Goal: Navigation & Orientation: Find specific page/section

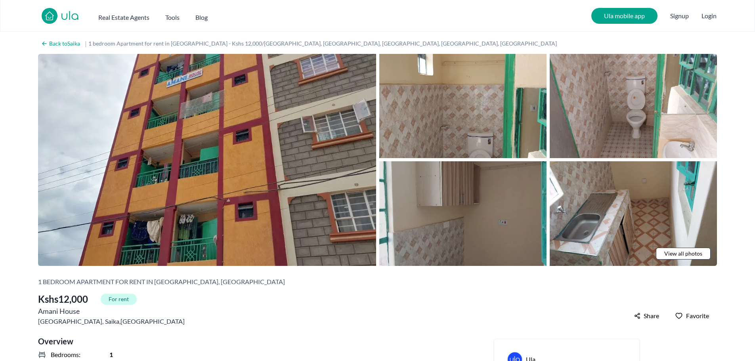
click at [487, 214] on img at bounding box center [462, 213] width 167 height 104
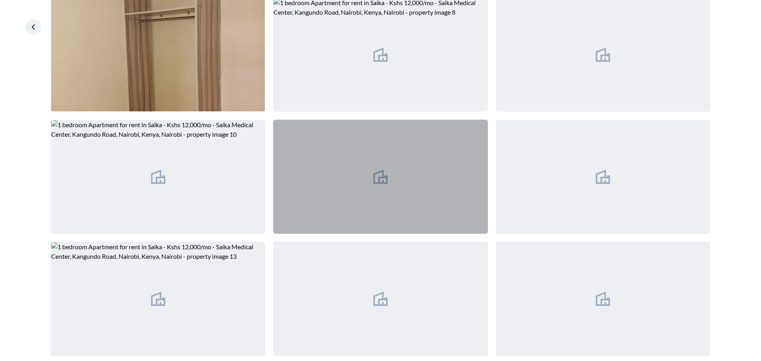
scroll to position [268, 0]
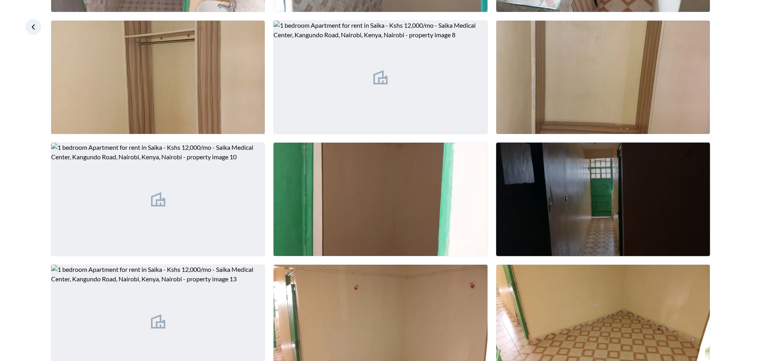
click at [555, 228] on img at bounding box center [603, 199] width 214 height 113
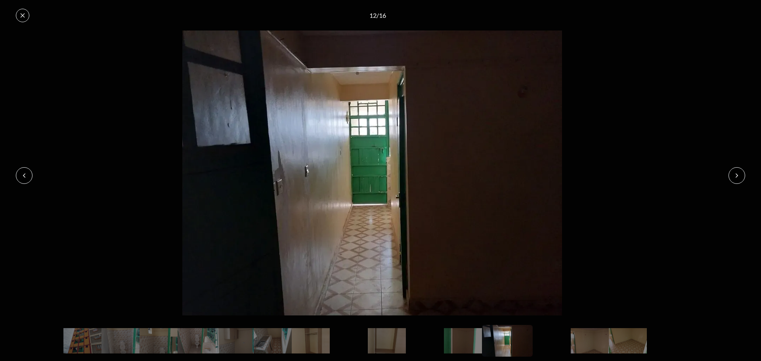
click at [738, 175] on icon at bounding box center [736, 175] width 6 height 6
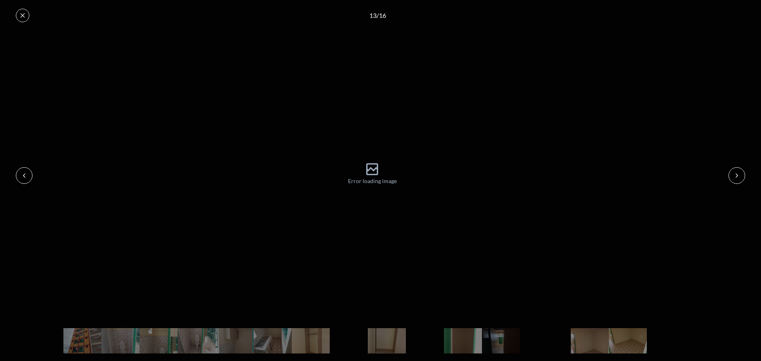
click at [738, 175] on icon at bounding box center [736, 175] width 6 height 6
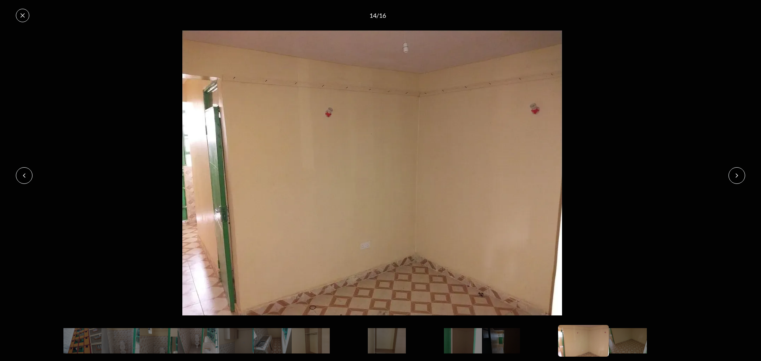
click at [738, 175] on icon at bounding box center [736, 175] width 6 height 6
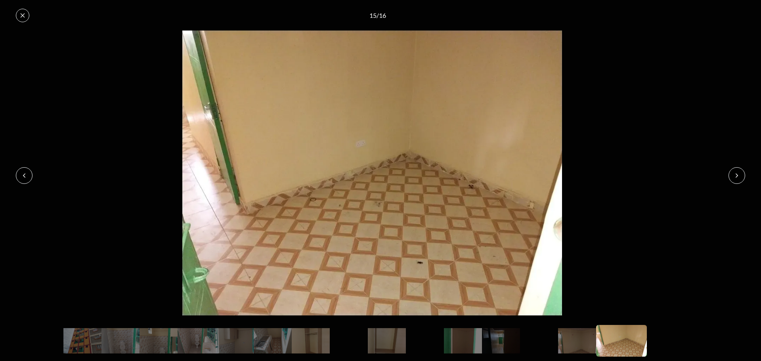
click at [738, 175] on icon at bounding box center [736, 175] width 6 height 6
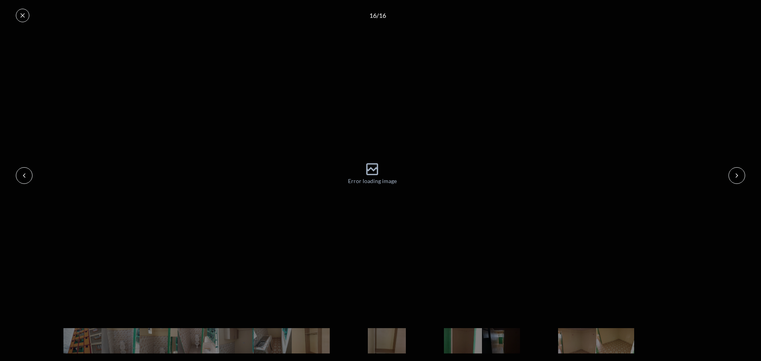
click at [738, 175] on icon at bounding box center [736, 175] width 6 height 6
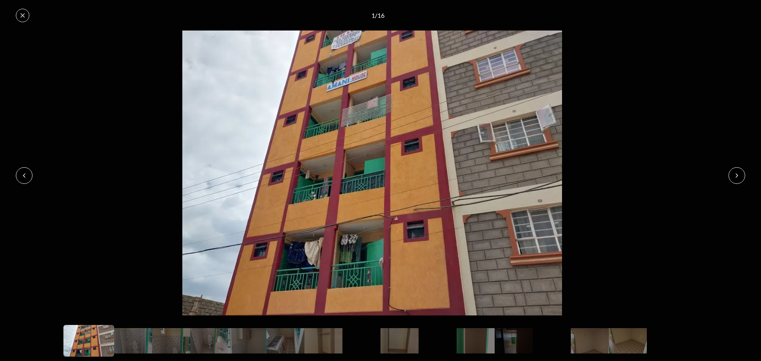
click at [738, 175] on icon at bounding box center [736, 175] width 6 height 6
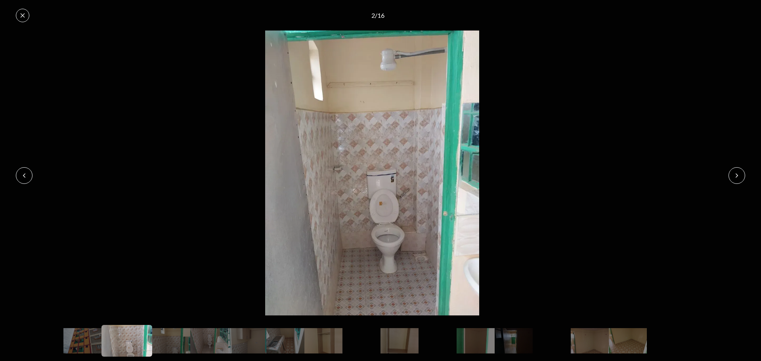
click at [738, 175] on icon at bounding box center [736, 175] width 6 height 6
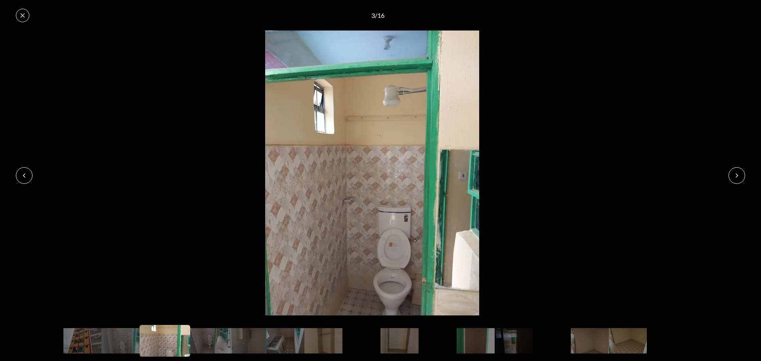
click at [738, 175] on icon at bounding box center [736, 175] width 6 height 6
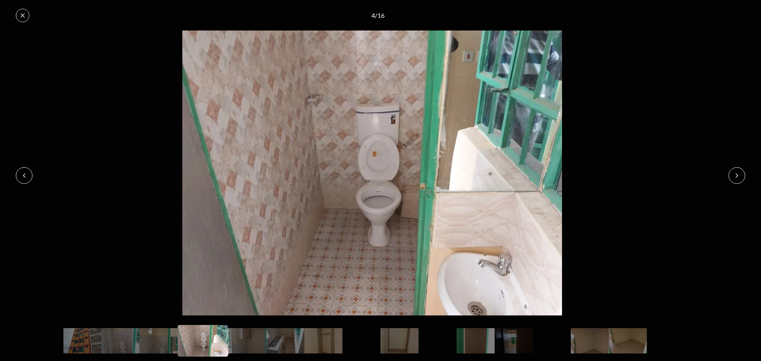
click at [30, 175] on button at bounding box center [24, 175] width 17 height 17
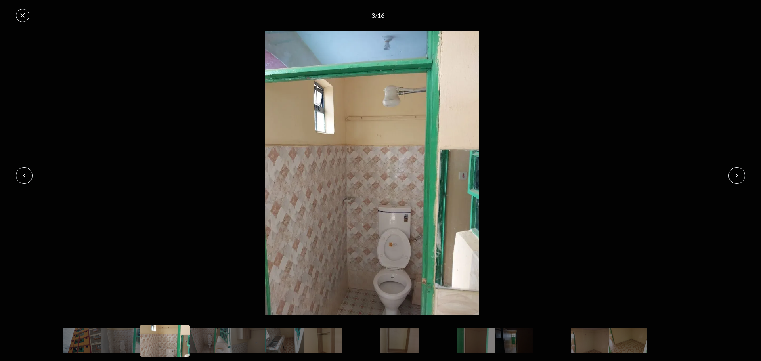
click at [736, 173] on icon at bounding box center [736, 175] width 6 height 6
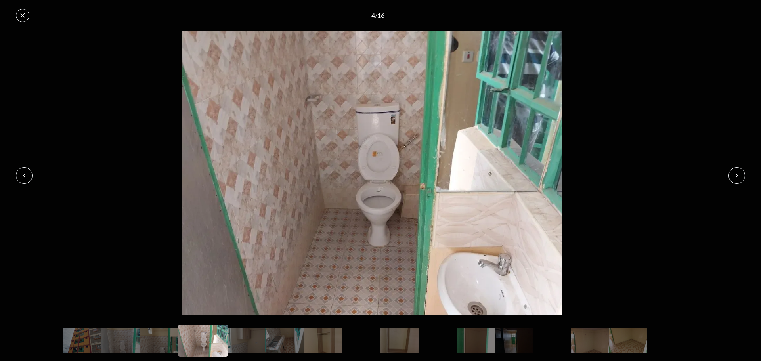
click at [736, 173] on icon at bounding box center [736, 175] width 6 height 6
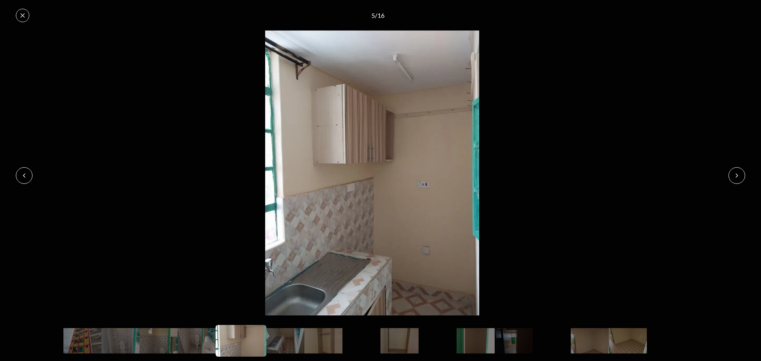
click at [736, 173] on icon at bounding box center [736, 175] width 6 height 6
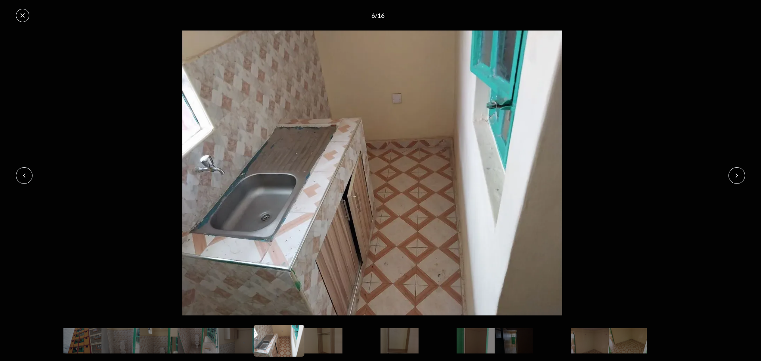
click at [736, 173] on icon at bounding box center [736, 175] width 6 height 6
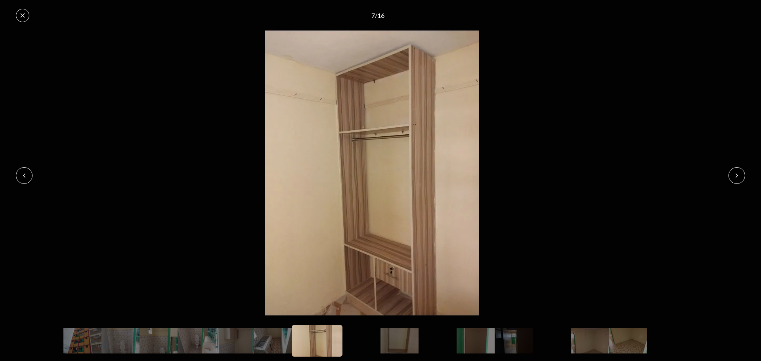
click at [734, 173] on icon at bounding box center [736, 175] width 6 height 6
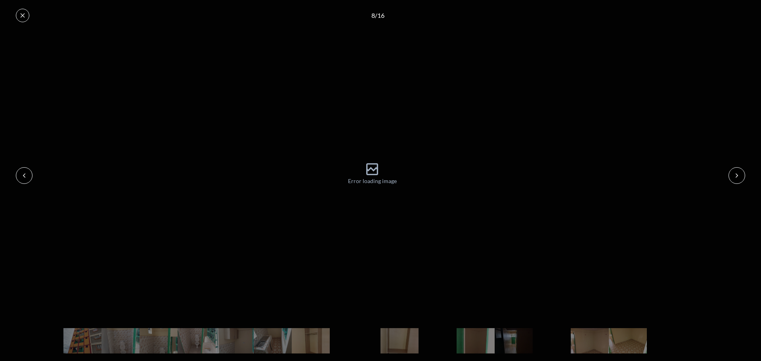
click at [734, 173] on icon at bounding box center [736, 175] width 6 height 6
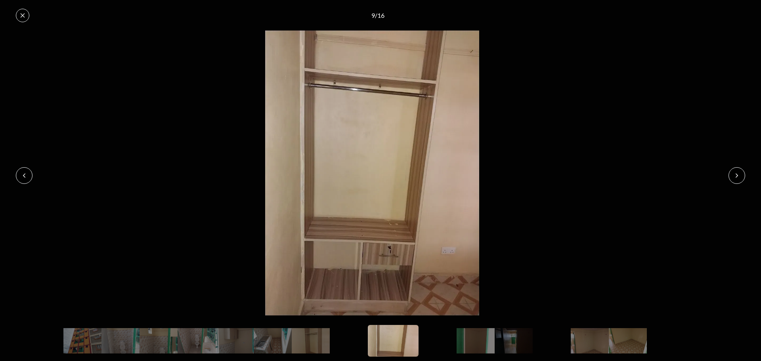
click at [734, 173] on icon at bounding box center [736, 175] width 6 height 6
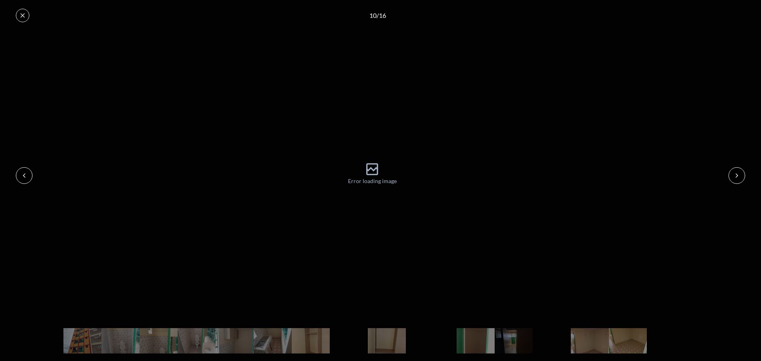
click at [736, 173] on icon at bounding box center [736, 175] width 6 height 6
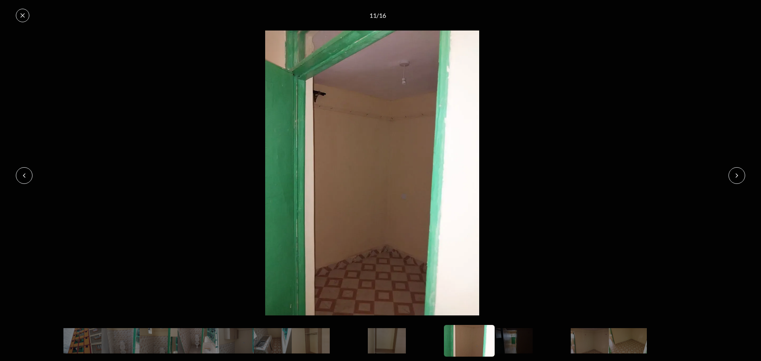
click at [736, 173] on icon at bounding box center [736, 175] width 6 height 6
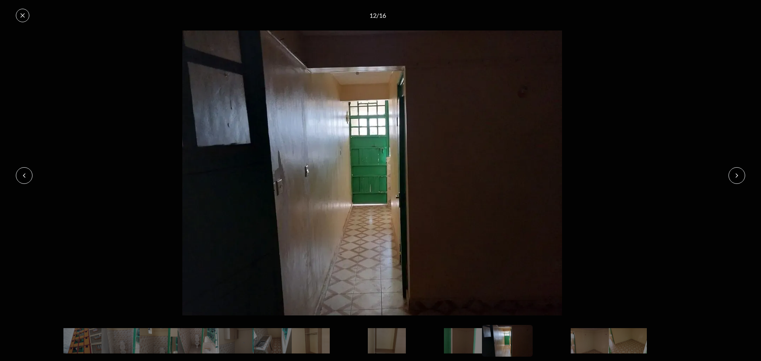
click at [32, 171] on img at bounding box center [372, 173] width 744 height 285
click at [30, 172] on button at bounding box center [24, 175] width 17 height 17
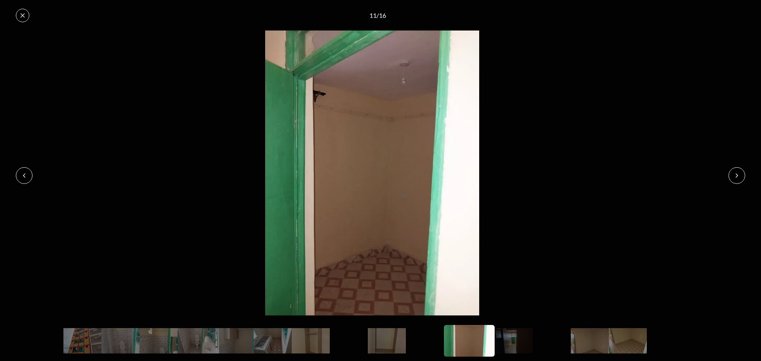
click at [24, 17] on icon at bounding box center [23, 15] width 4 height 4
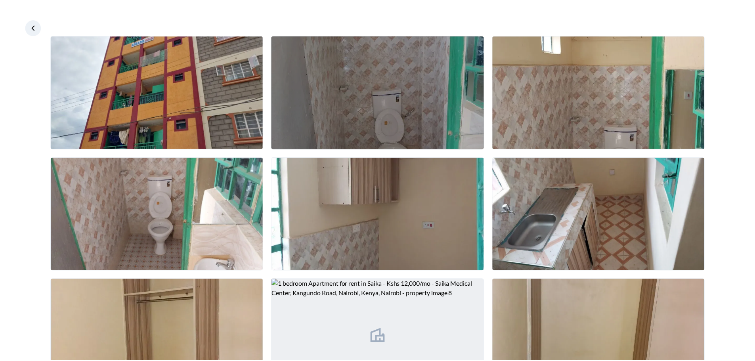
scroll to position [0, 0]
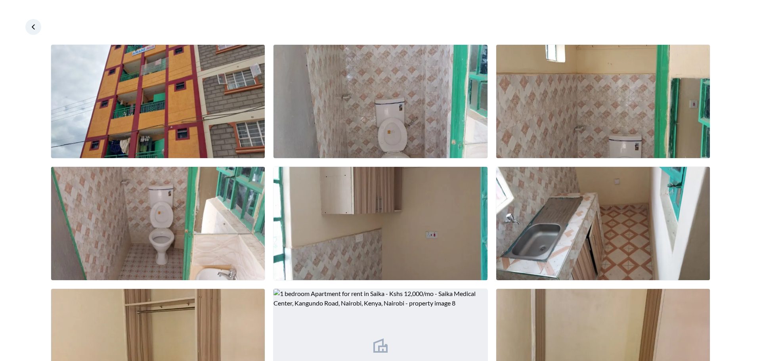
click at [31, 29] on icon at bounding box center [33, 27] width 8 height 8
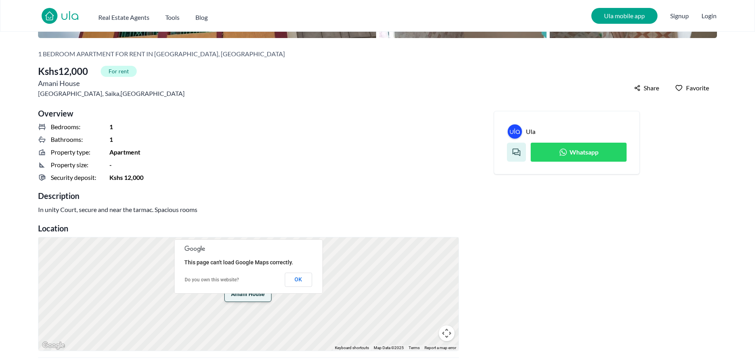
scroll to position [277, 0]
